Goal: Transaction & Acquisition: Download file/media

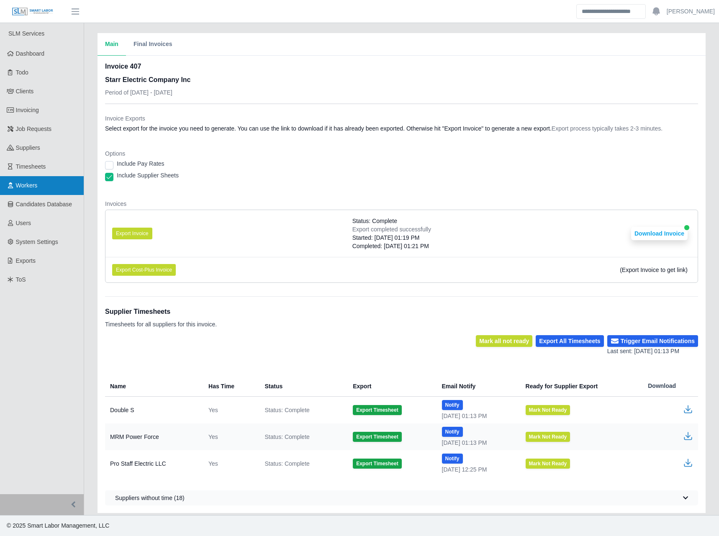
click at [50, 183] on link "Workers" at bounding box center [42, 185] width 84 height 19
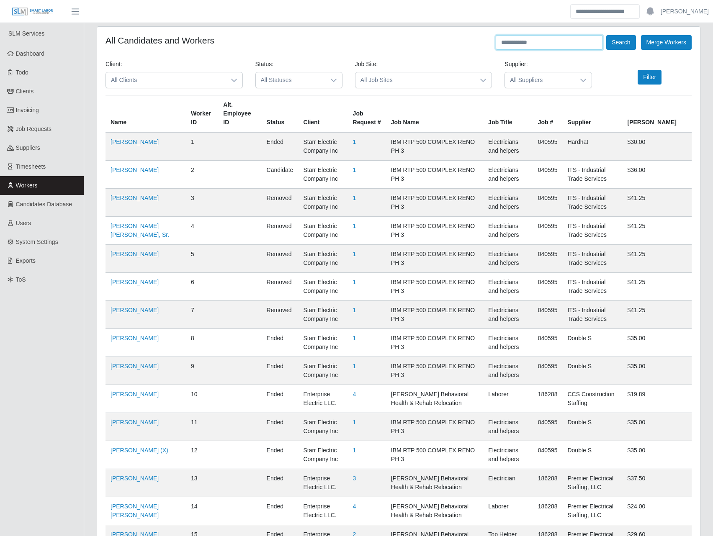
click at [536, 39] on input "text" at bounding box center [549, 42] width 107 height 15
click at [606, 35] on button "Search" at bounding box center [620, 42] width 29 height 15
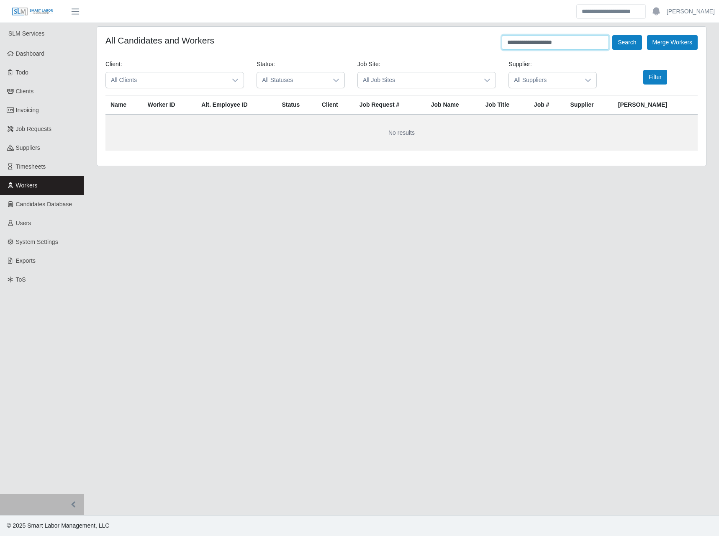
click at [536, 43] on input "**********" at bounding box center [555, 42] width 107 height 15
type input "**********"
click at [612, 35] on button "Search" at bounding box center [626, 42] width 29 height 15
click at [630, 40] on button "Search" at bounding box center [626, 42] width 29 height 15
click at [434, 157] on div "**********" at bounding box center [401, 96] width 609 height 139
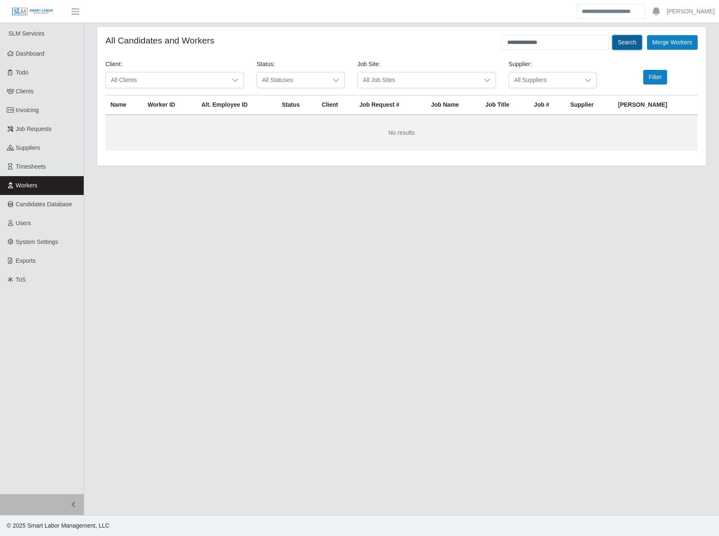
click at [632, 47] on button "Search" at bounding box center [626, 42] width 29 height 15
click at [48, 184] on link "Workers" at bounding box center [42, 185] width 84 height 19
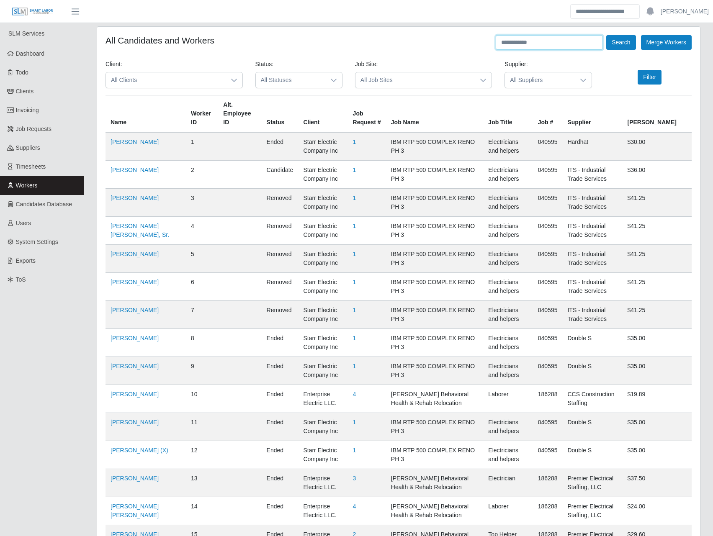
click at [508, 47] on input "text" at bounding box center [549, 42] width 107 height 15
type input "**********"
click at [606, 35] on button "Search" at bounding box center [620, 42] width 29 height 15
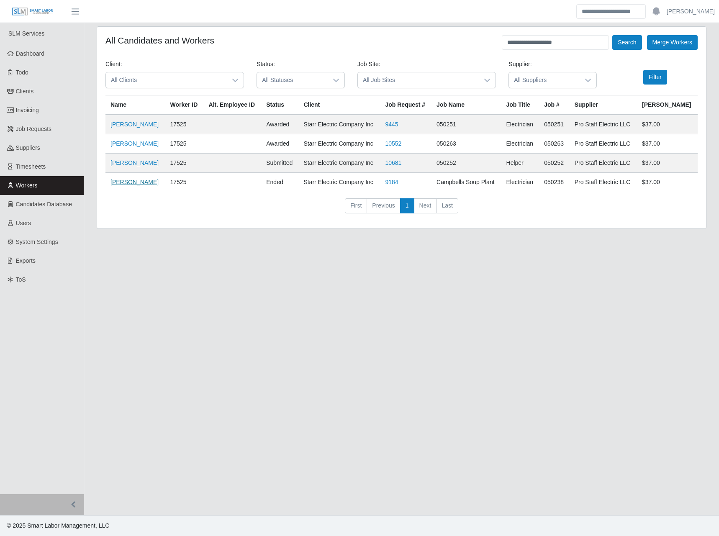
click at [153, 180] on link "[PERSON_NAME]" at bounding box center [134, 182] width 48 height 7
click at [46, 112] on link "Invoicing" at bounding box center [42, 110] width 84 height 19
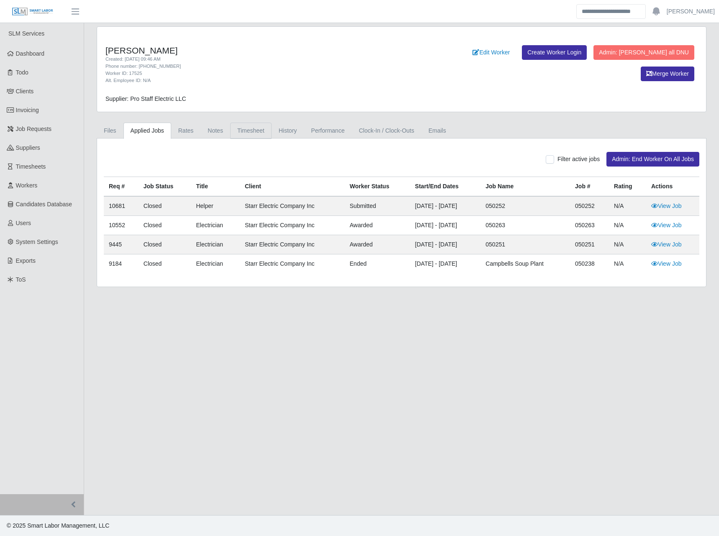
click at [260, 126] on link "Timesheet" at bounding box center [250, 131] width 41 height 16
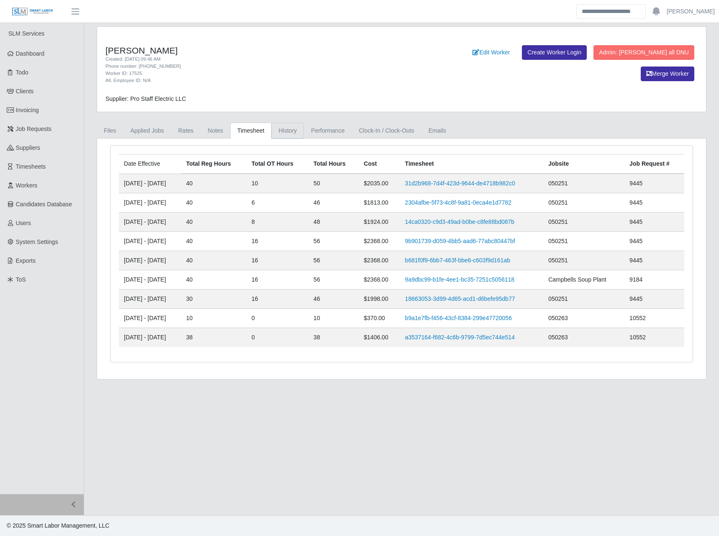
click at [272, 127] on link "History" at bounding box center [288, 131] width 33 height 16
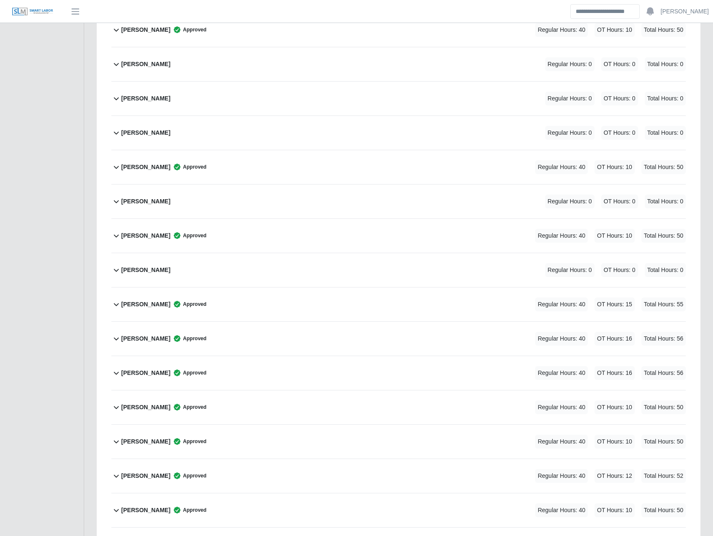
scroll to position [1074, 0]
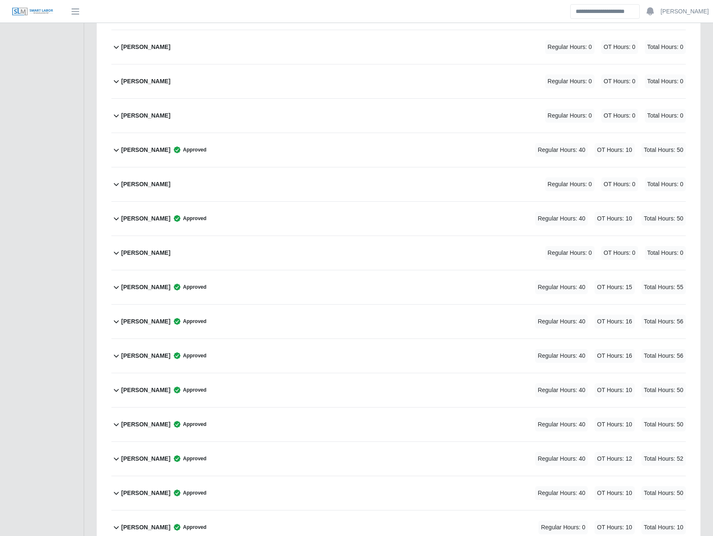
click at [172, 395] on div "Jose Matias Dominguez Approved" at bounding box center [163, 390] width 85 height 14
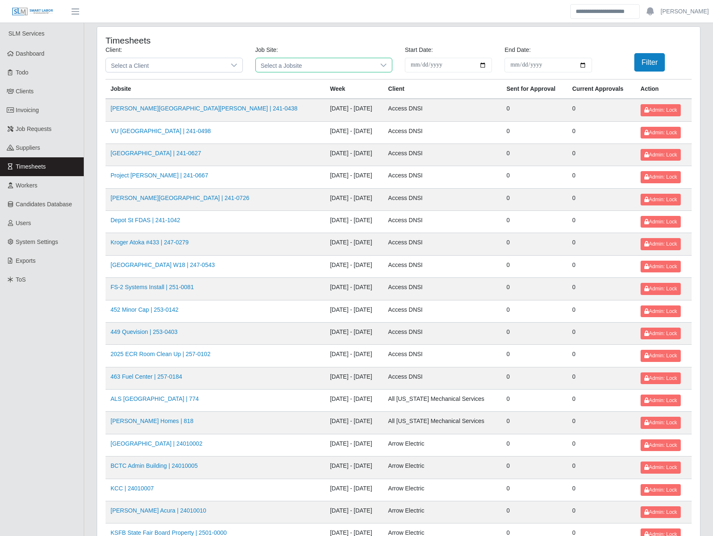
click at [313, 59] on span "Select a Jobsite" at bounding box center [316, 65] width 120 height 14
click at [314, 63] on span "Select a Jobsite" at bounding box center [316, 65] width 120 height 14
click at [301, 67] on span "Select a Jobsite" at bounding box center [316, 65] width 120 height 14
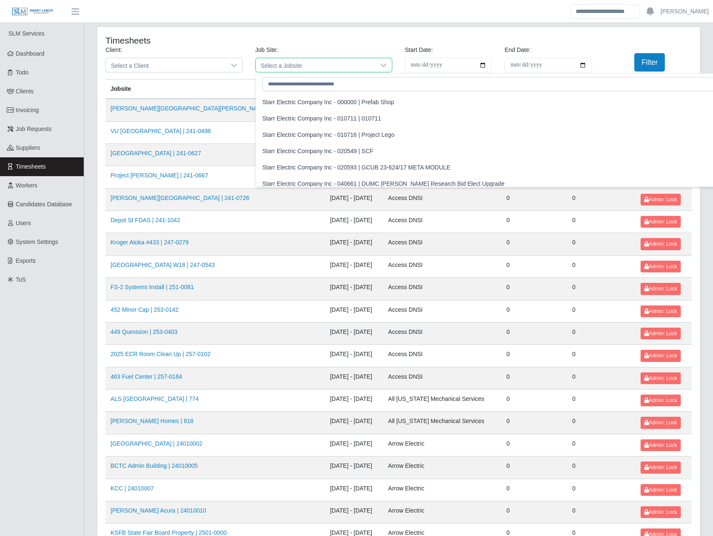
click at [297, 67] on span "Select a Jobsite" at bounding box center [316, 65] width 120 height 14
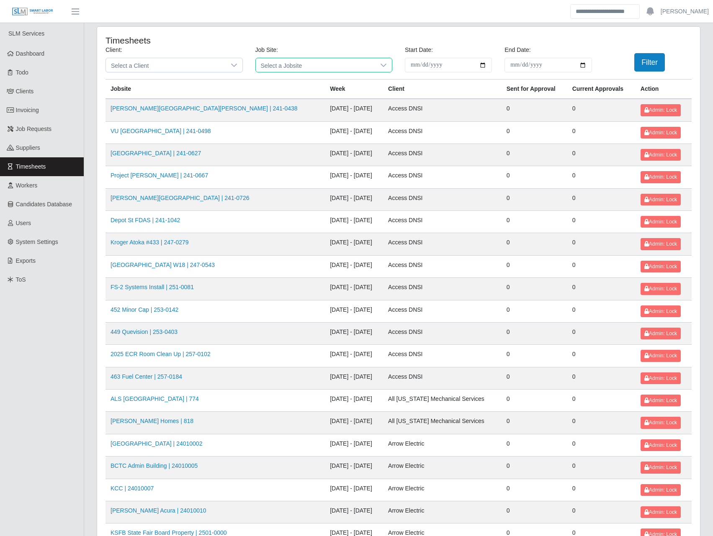
click at [299, 65] on span "Select a Jobsite" at bounding box center [316, 65] width 120 height 14
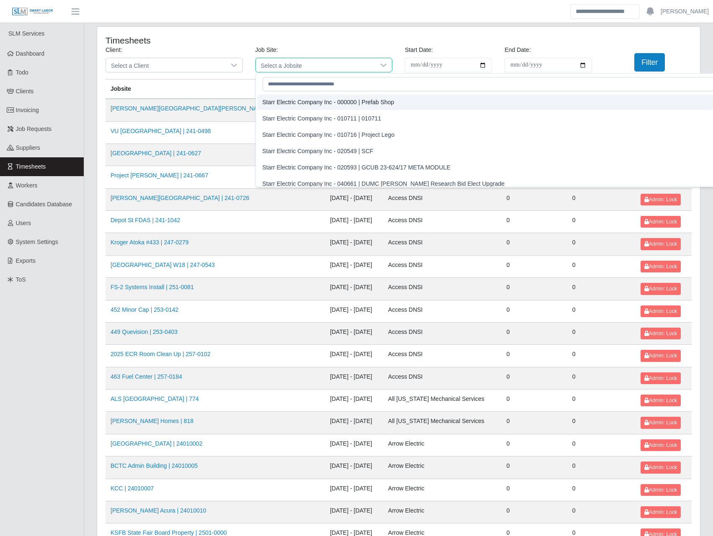
scroll to position [2, 0]
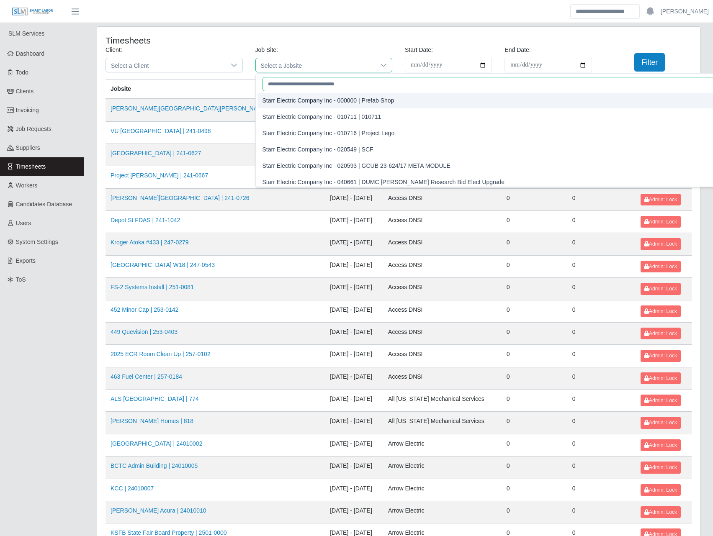
click at [324, 85] on input "text" at bounding box center [501, 84] width 479 height 14
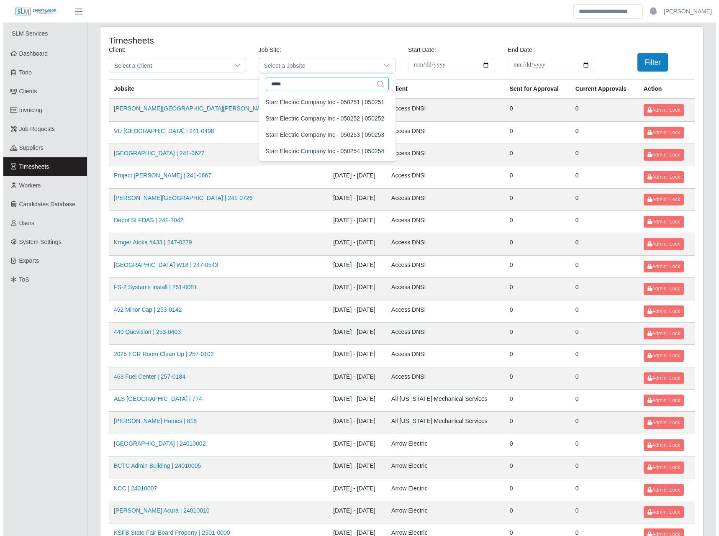
scroll to position [0, 0]
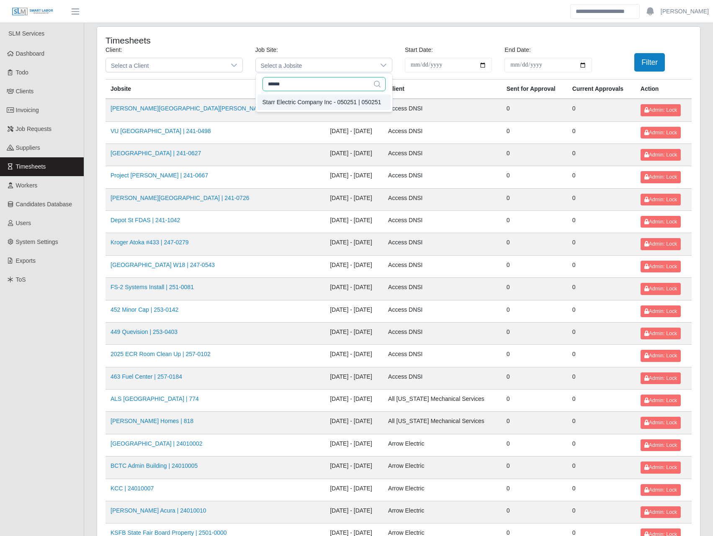
type input "******"
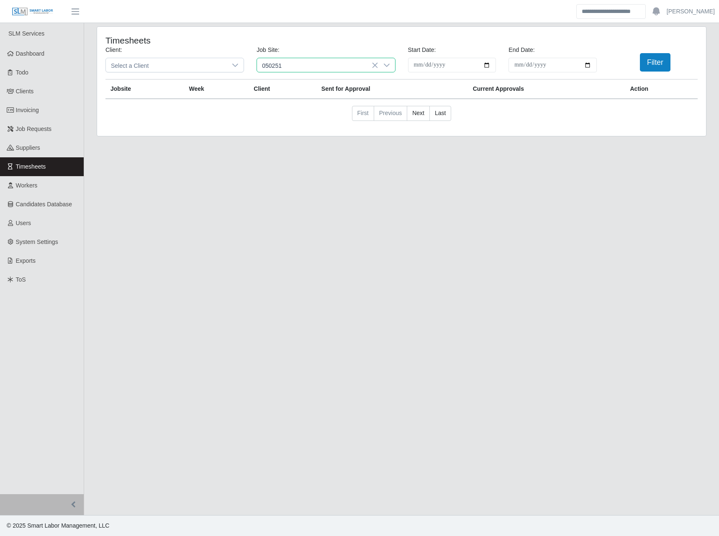
click at [331, 102] on div "Starr Electric Company Inc - 050251 | 050251" at bounding box center [323, 102] width 119 height 9
click at [657, 63] on button "Filter" at bounding box center [655, 62] width 31 height 18
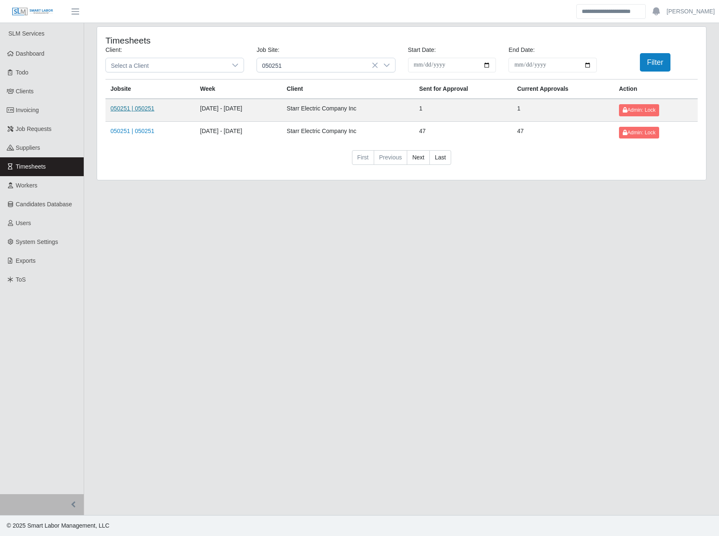
click at [137, 107] on link "050251 | 050251" at bounding box center [132, 108] width 44 height 7
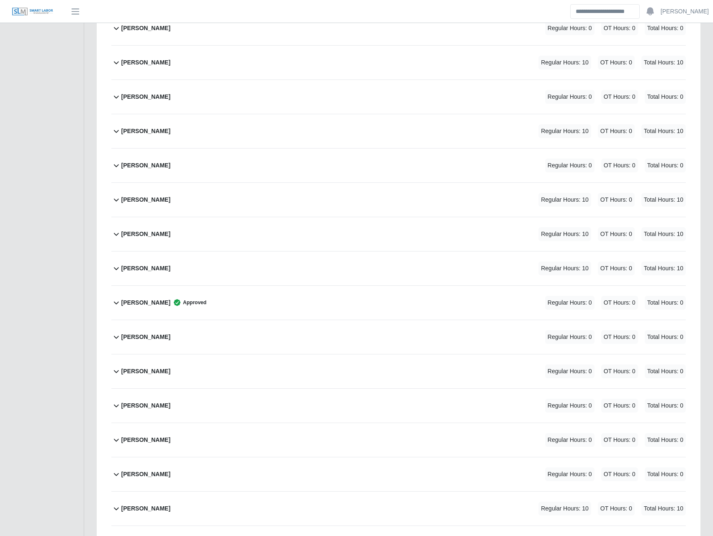
scroll to position [1172, 0]
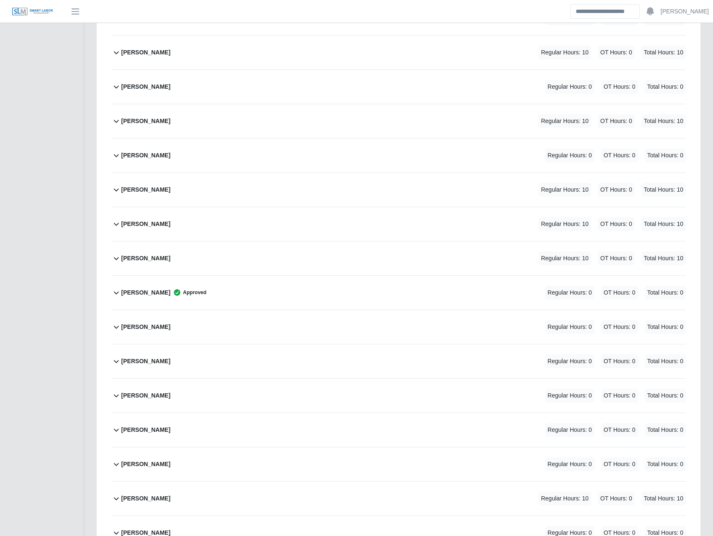
click at [154, 295] on b "[PERSON_NAME]" at bounding box center [145, 292] width 49 height 9
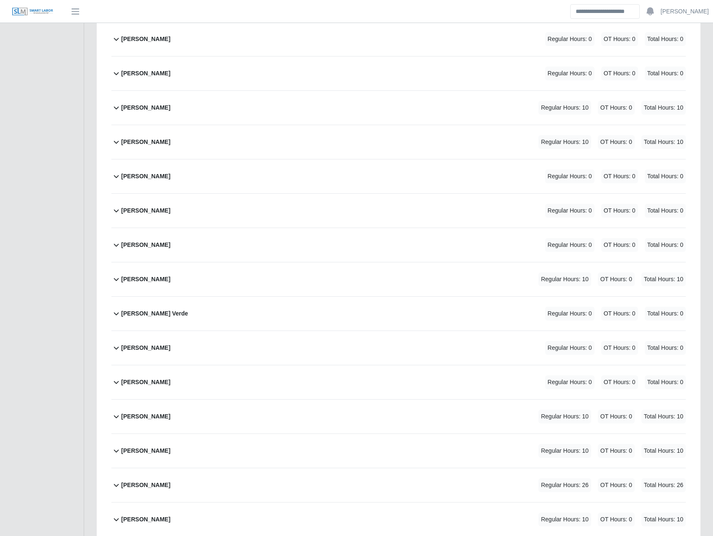
scroll to position [0, 0]
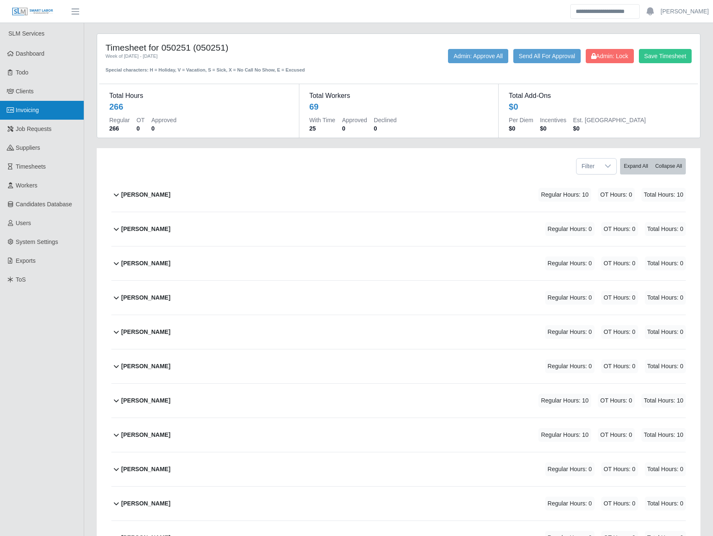
click at [47, 117] on link "Invoicing" at bounding box center [42, 110] width 84 height 19
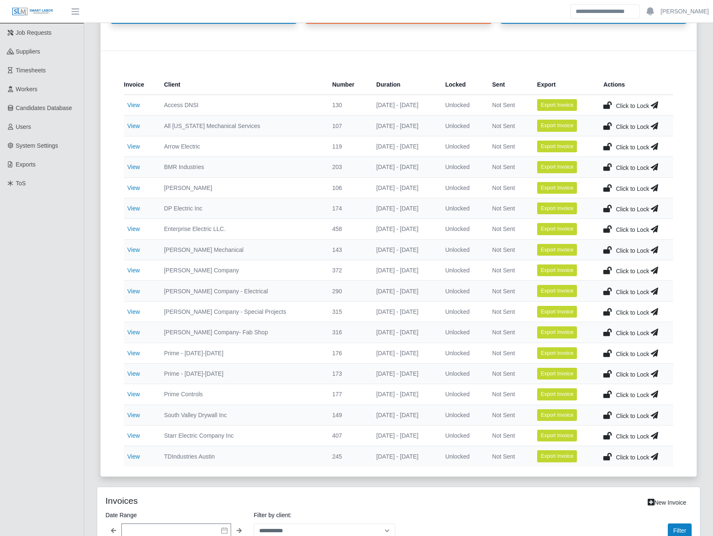
scroll to position [195, 0]
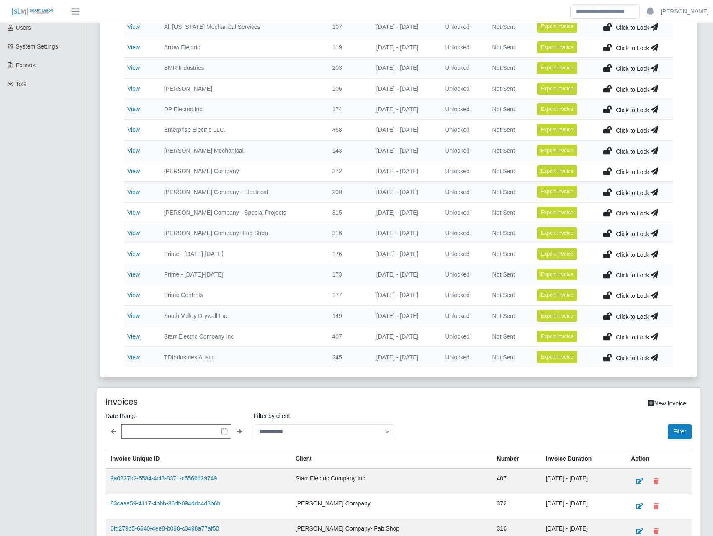
click at [139, 335] on link "View" at bounding box center [133, 336] width 13 height 7
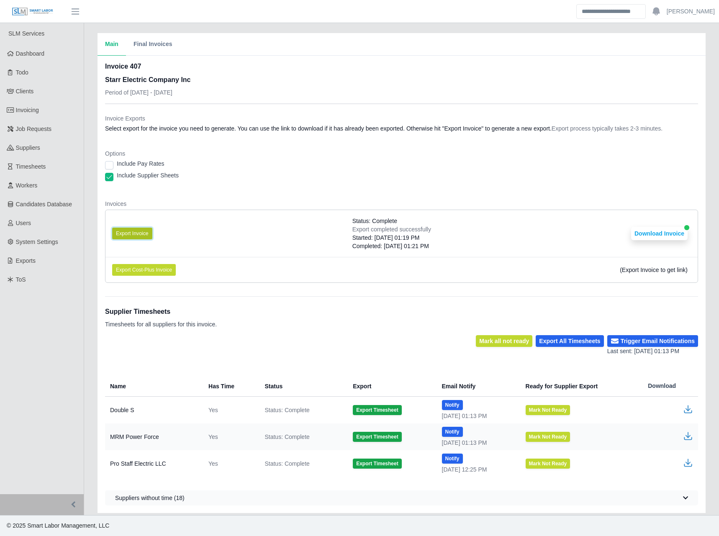
click at [122, 233] on button "Export Invoice" at bounding box center [132, 234] width 40 height 12
click at [651, 230] on button "Download Invoice" at bounding box center [659, 233] width 56 height 13
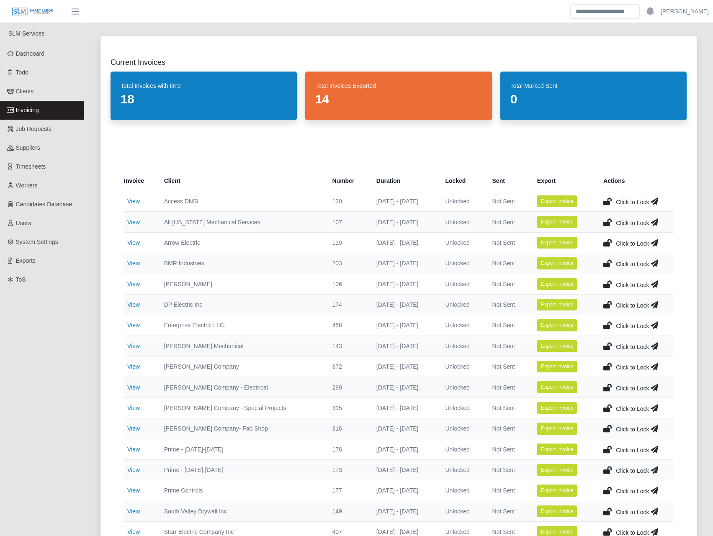
click at [603, 305] on icon at bounding box center [607, 305] width 8 height 12
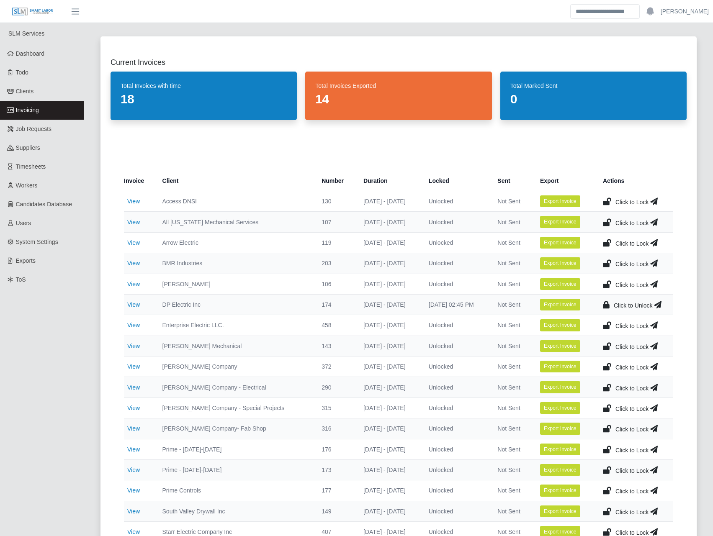
click at [655, 303] on icon at bounding box center [658, 305] width 8 height 12
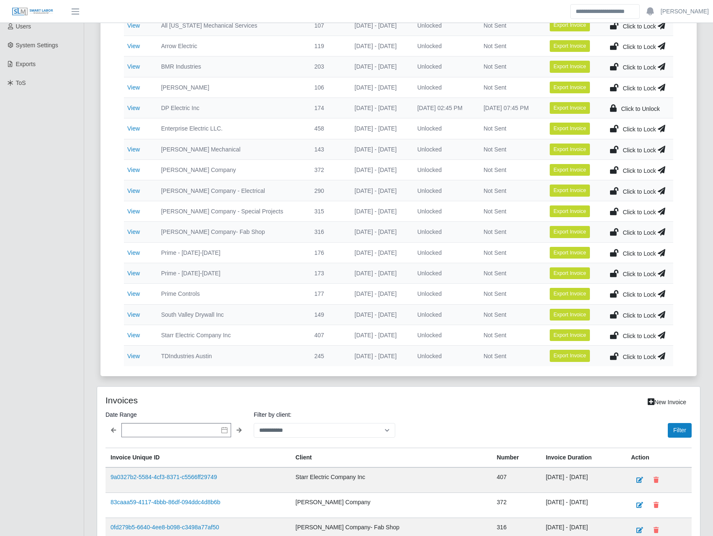
scroll to position [293, 0]
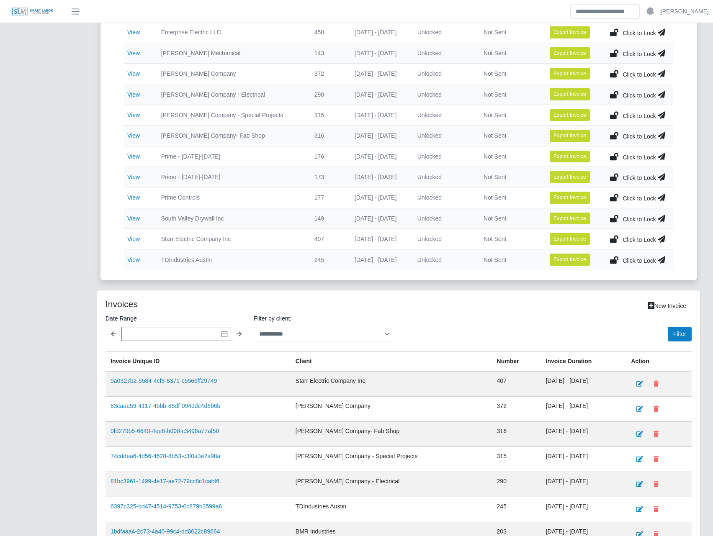
click at [613, 216] on icon at bounding box center [614, 219] width 8 height 12
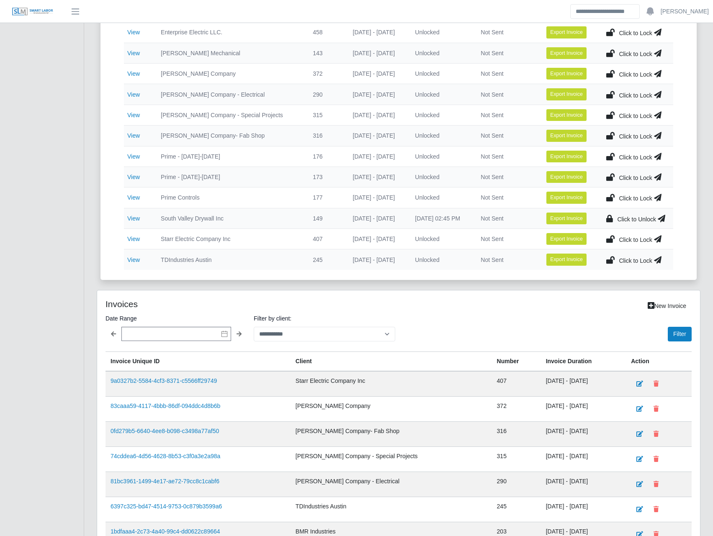
click at [660, 221] on icon at bounding box center [661, 219] width 8 height 12
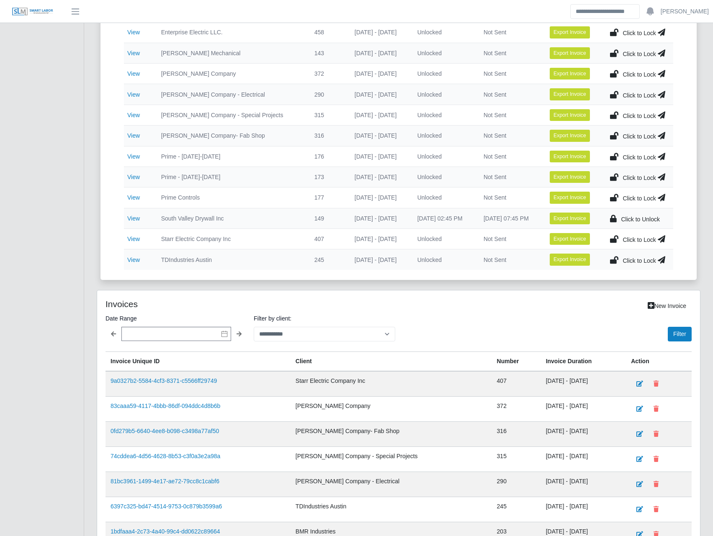
click at [667, 237] on td "Click to Lock" at bounding box center [638, 239] width 70 height 21
click at [663, 237] on icon at bounding box center [661, 239] width 8 height 12
click at [614, 237] on icon at bounding box center [614, 239] width 8 height 12
